Goal: Task Accomplishment & Management: Manage account settings

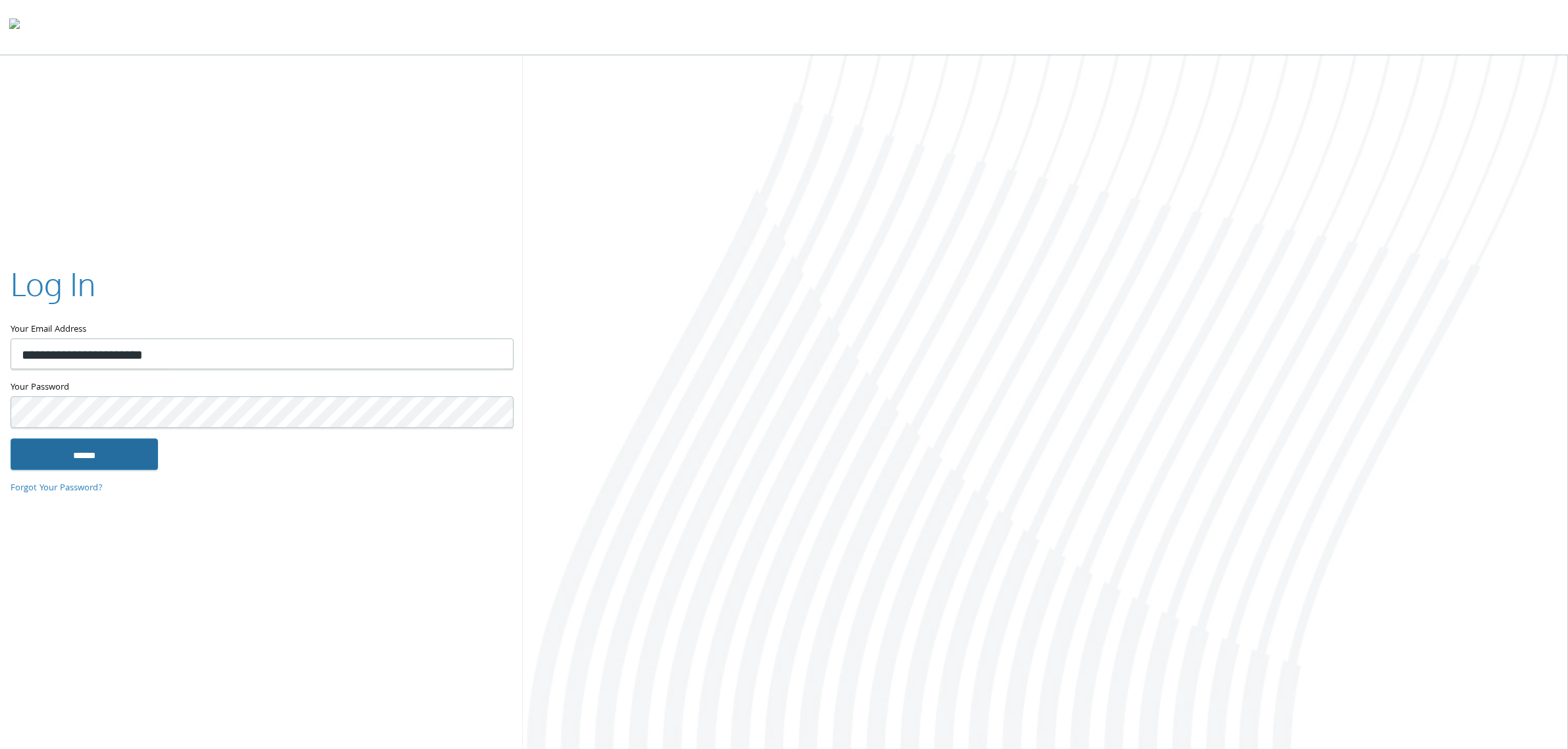
click at [129, 463] on input "******" at bounding box center [84, 455] width 148 height 31
type input "**********"
